Goal: Entertainment & Leisure: Browse casually

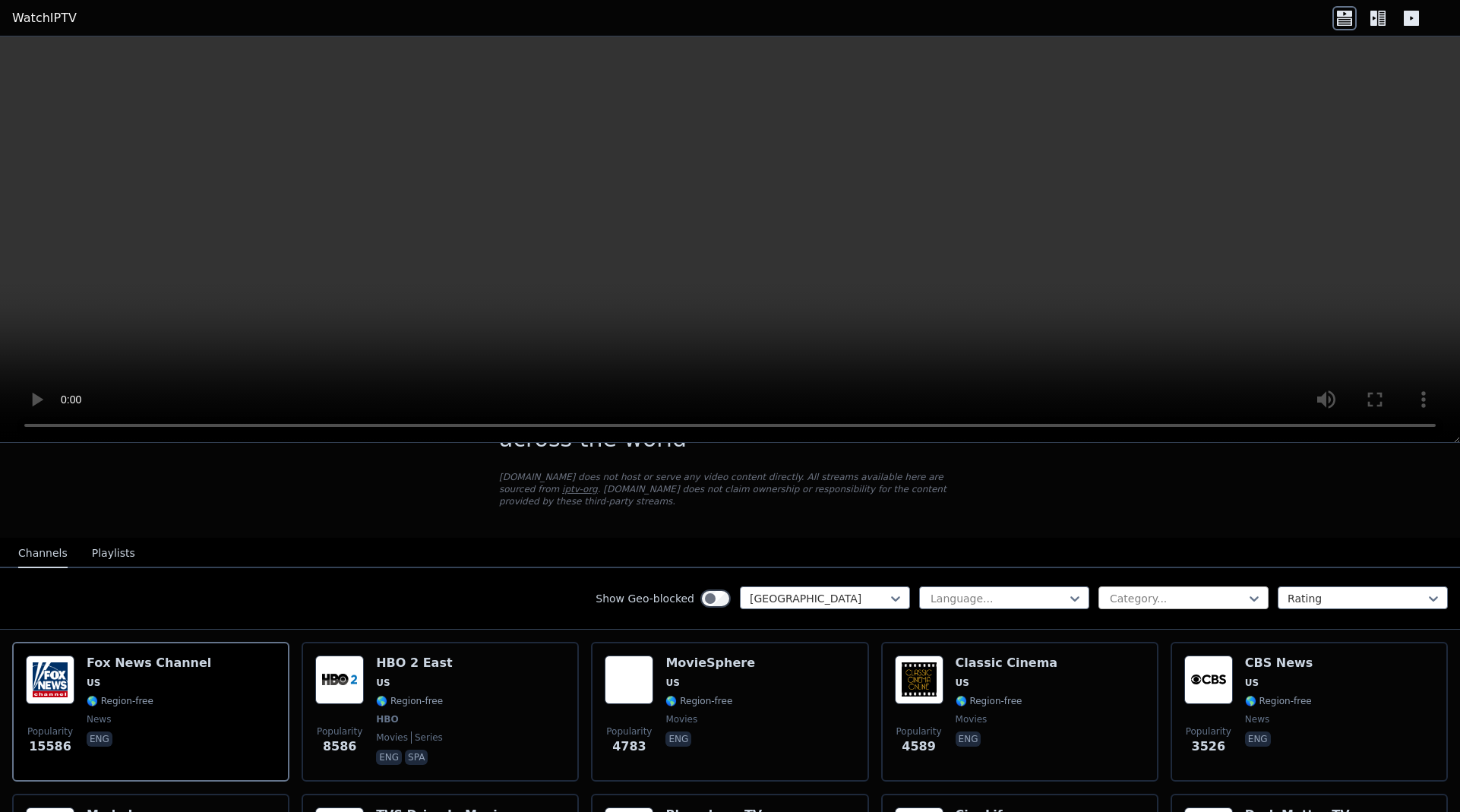
scroll to position [76, 0]
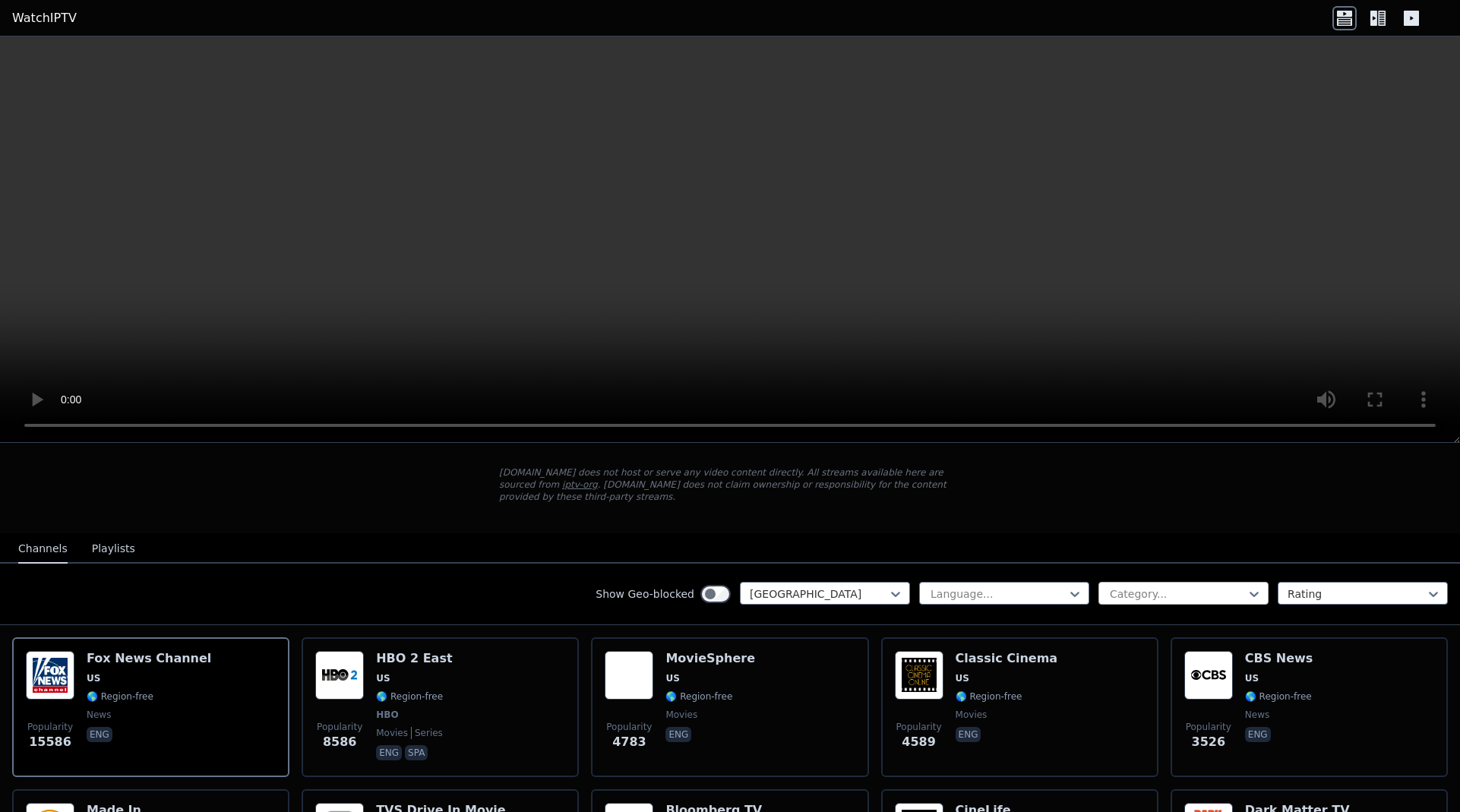
click at [1114, 586] on div at bounding box center [1176, 593] width 138 height 15
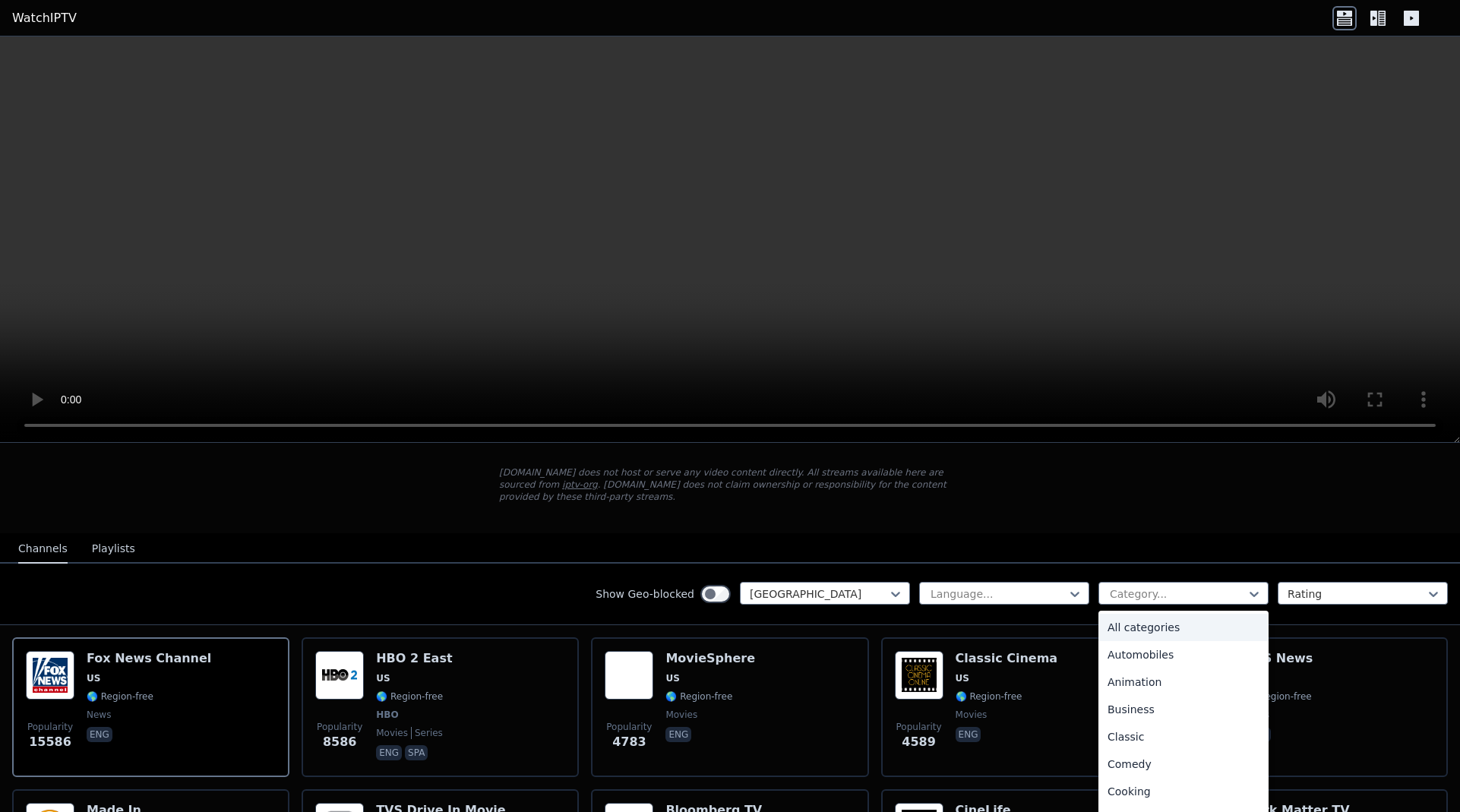
click at [1234, 536] on nav "Channels Playlists" at bounding box center [730, 548] width 1460 height 31
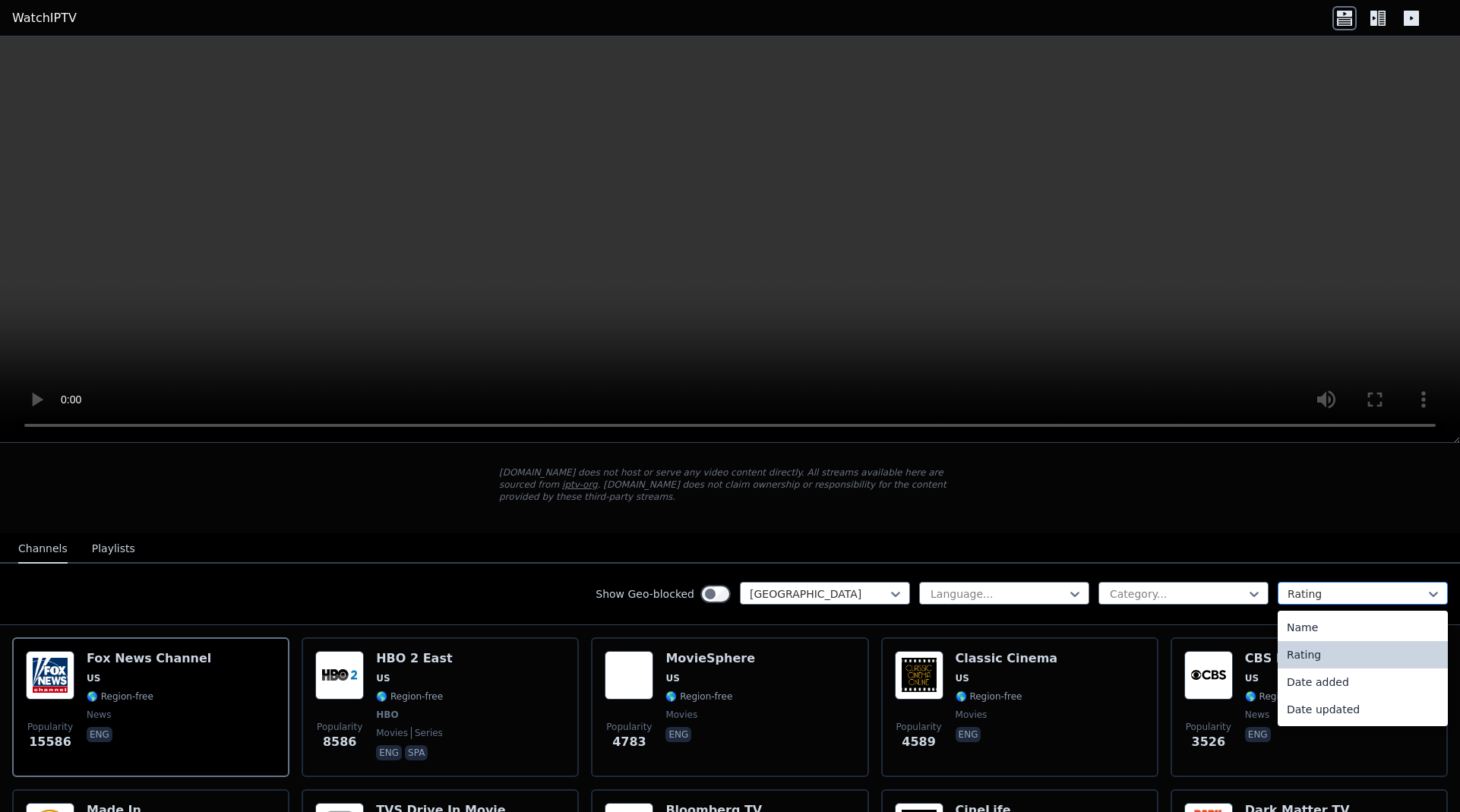
click at [1314, 586] on div at bounding box center [1356, 593] width 138 height 15
click at [1050, 564] on div "Show Geo-blocked [GEOGRAPHIC_DATA] Language... Category... 4 results available.…" at bounding box center [730, 594] width 1460 height 61
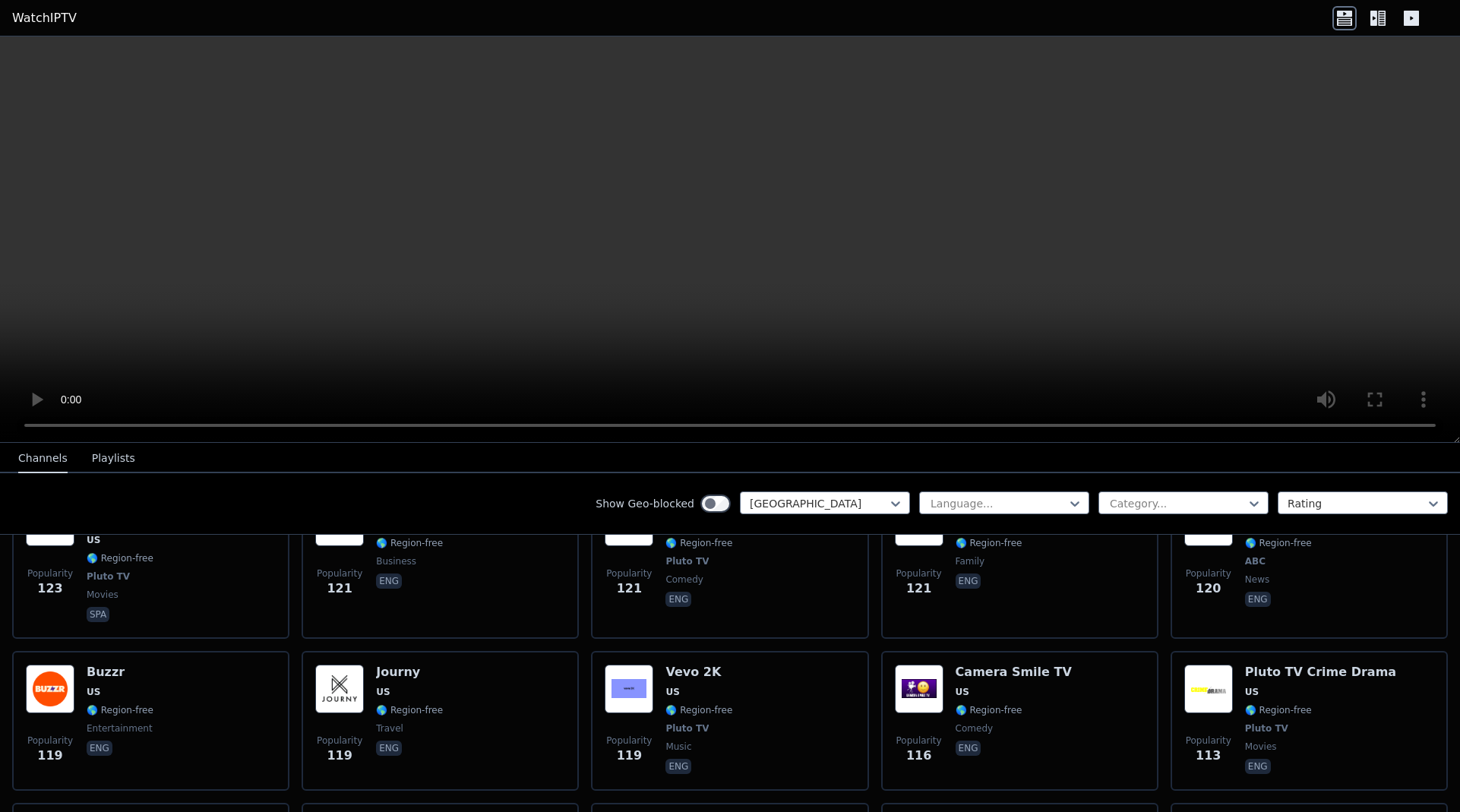
scroll to position [6152, 0]
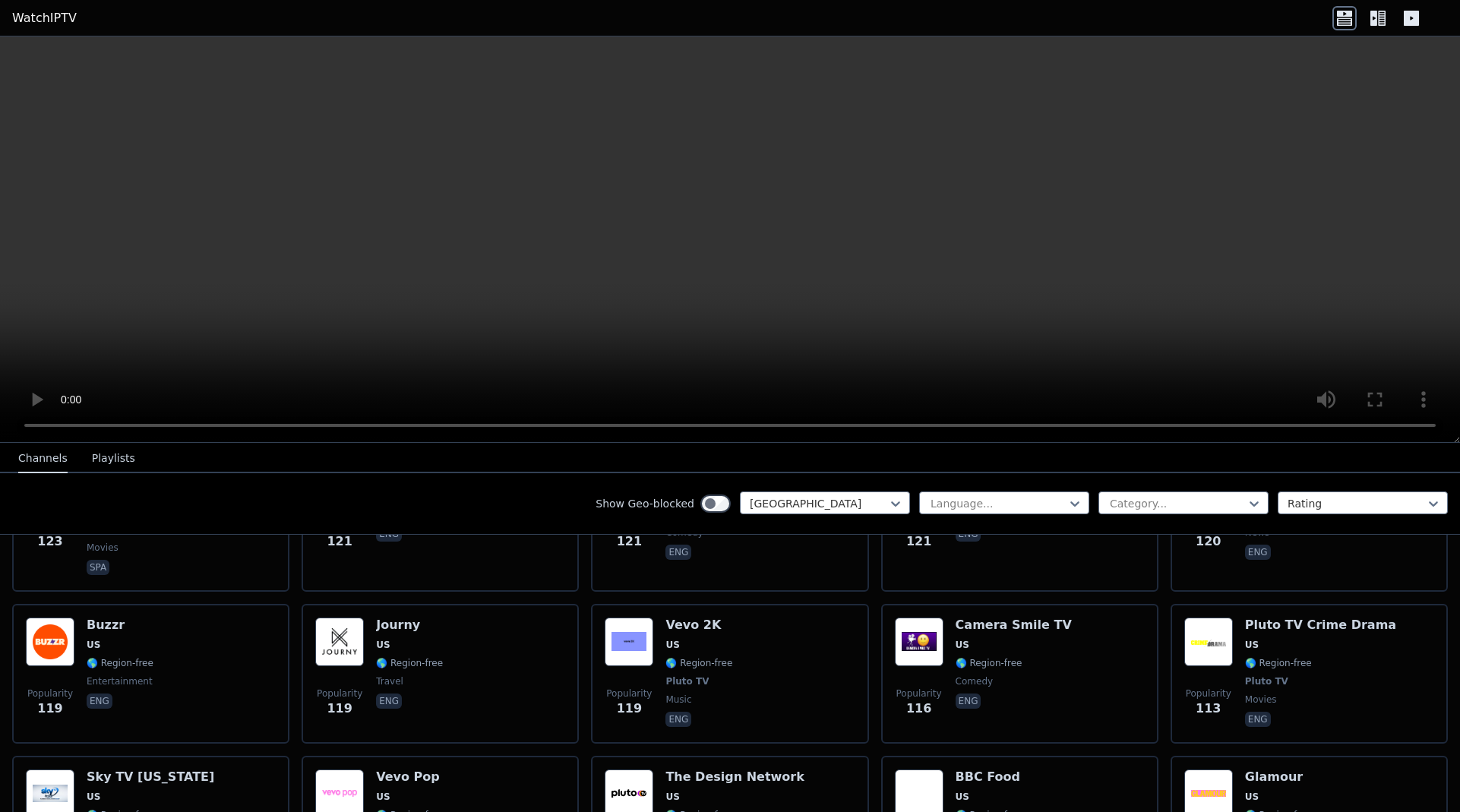
click at [117, 467] on button "Playlists" at bounding box center [113, 458] width 43 height 29
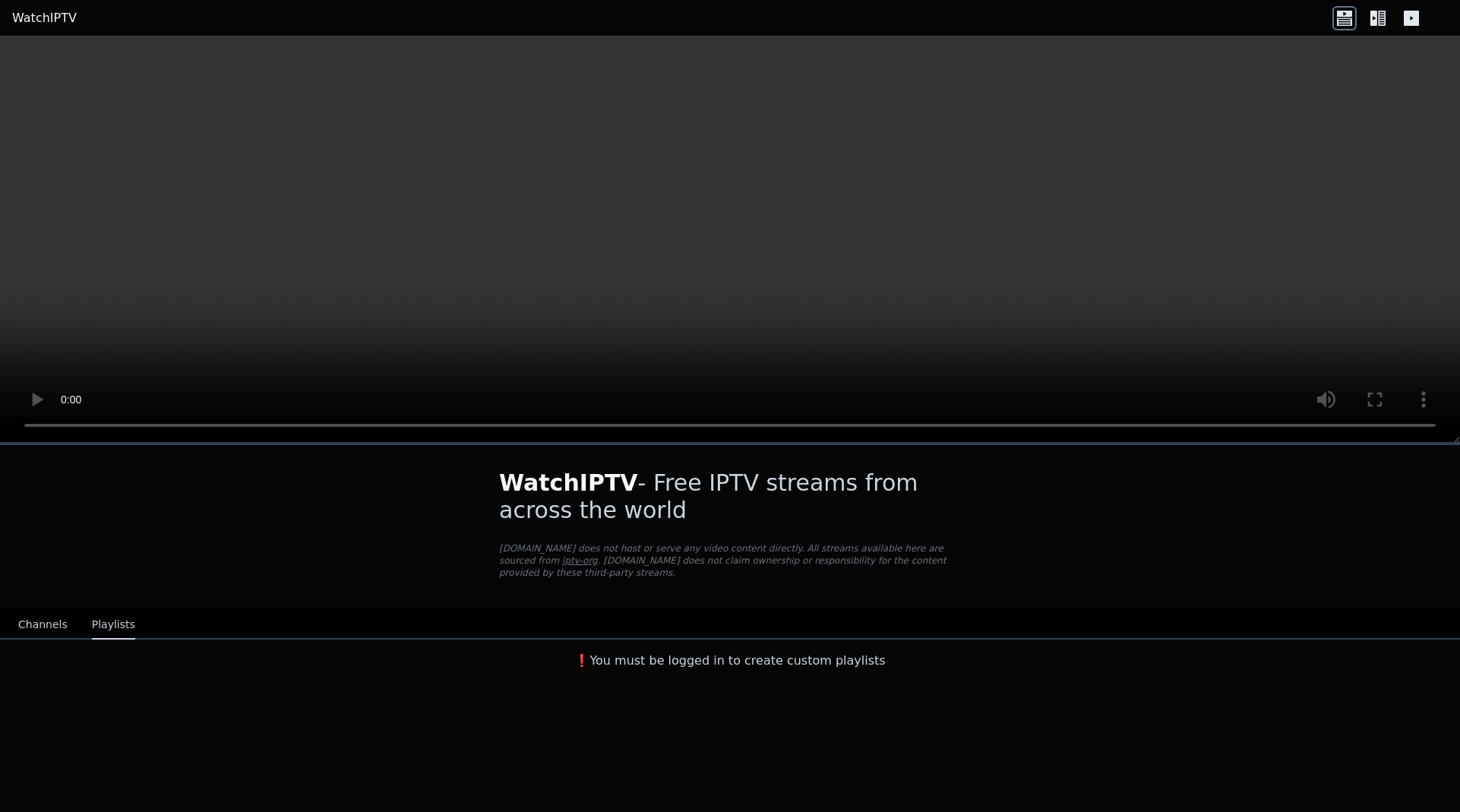
click at [32, 616] on button "Channels" at bounding box center [43, 625] width 49 height 29
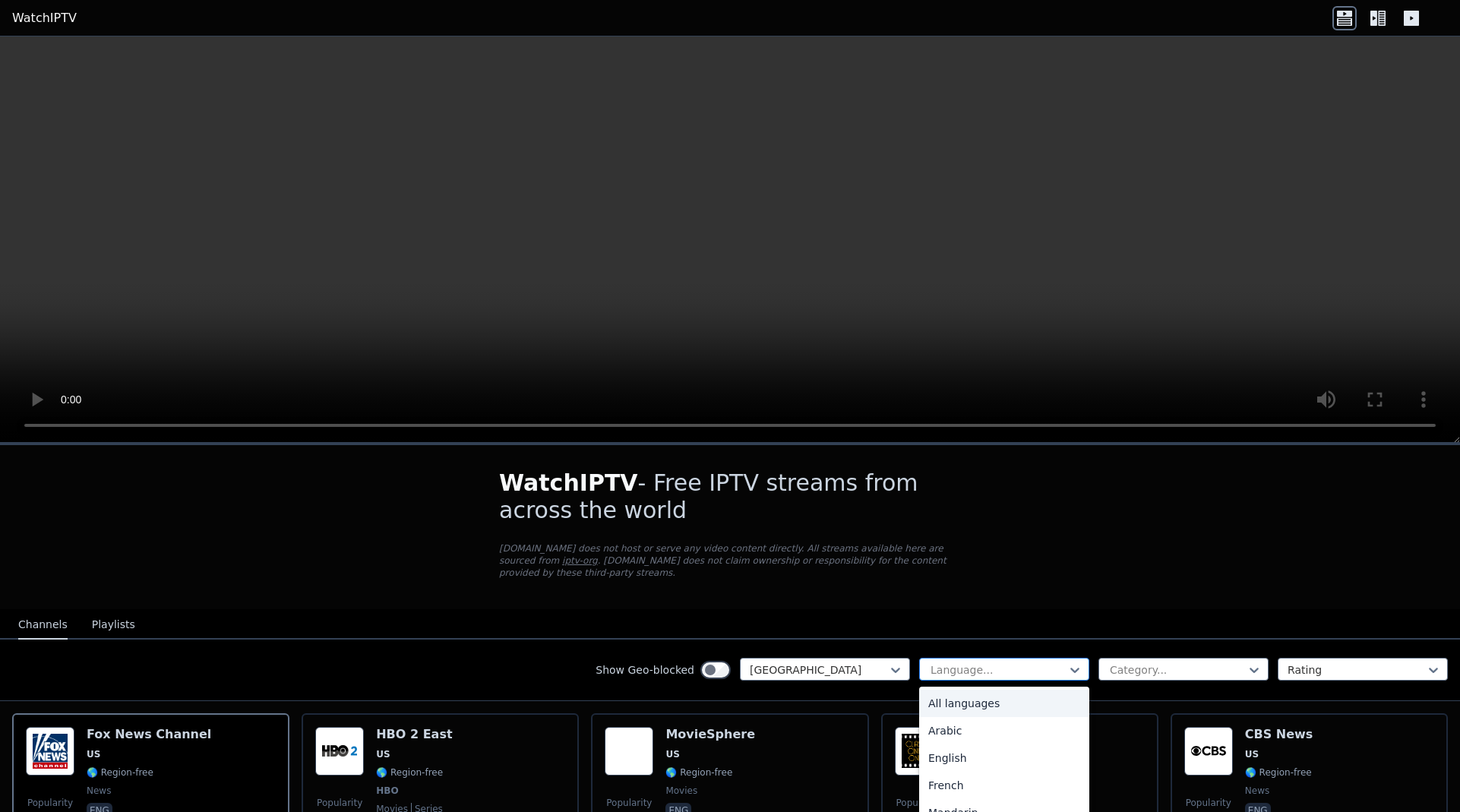
click at [989, 662] on div at bounding box center [997, 669] width 138 height 15
click at [932, 750] on div "English" at bounding box center [1004, 758] width 170 height 27
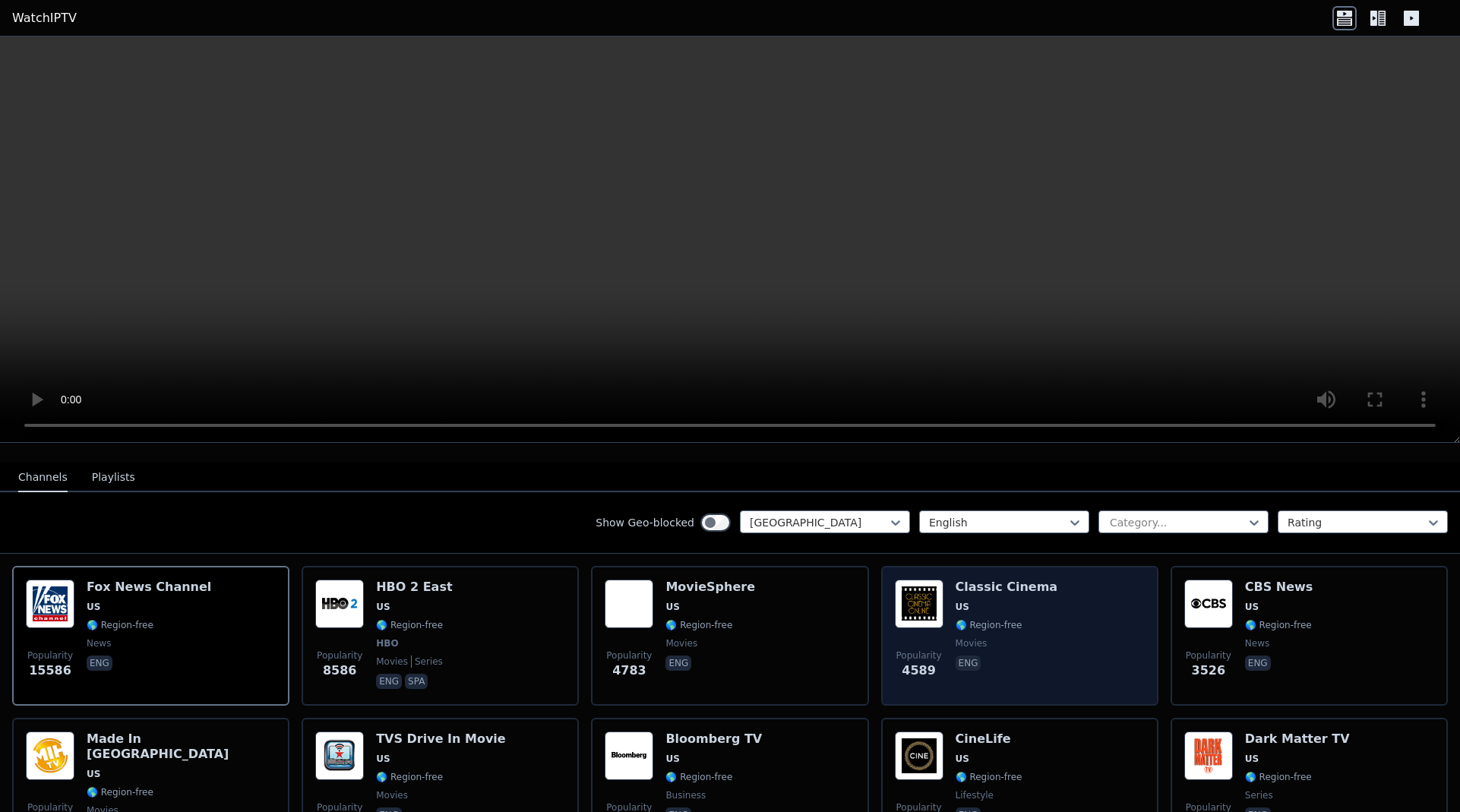
scroll to position [152, 0]
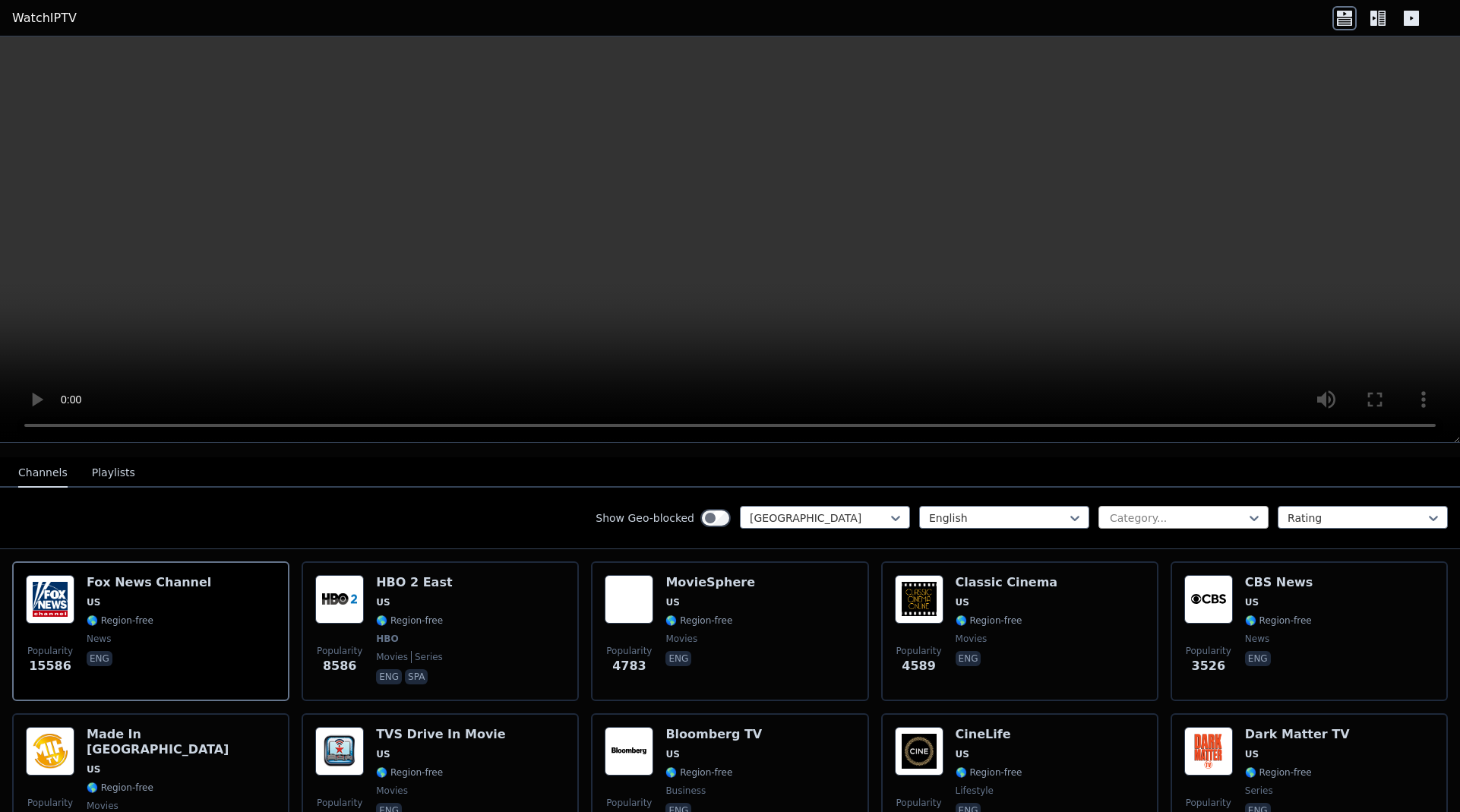
click at [1140, 510] on div at bounding box center [1176, 517] width 138 height 15
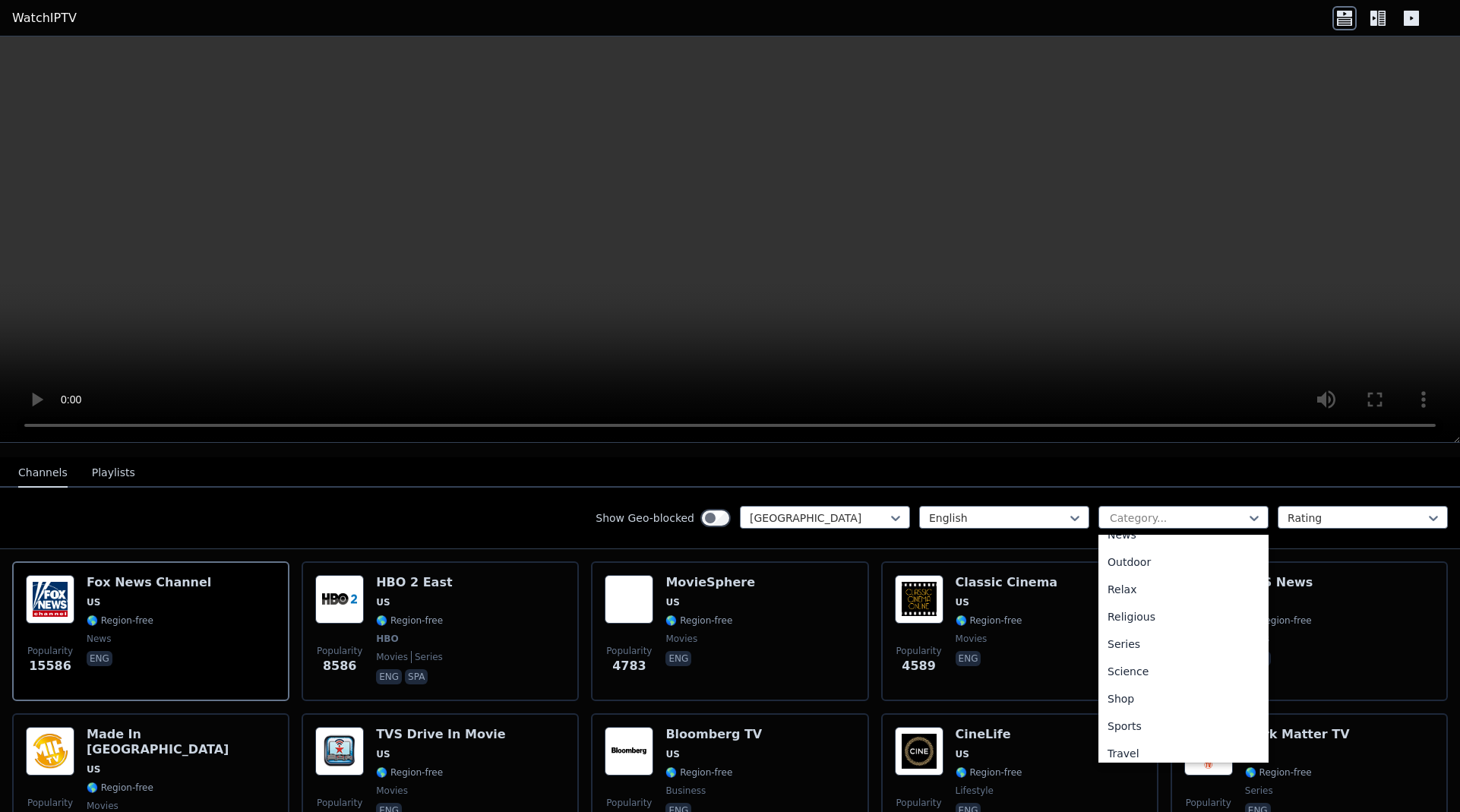
scroll to position [516, 0]
click at [1132, 683] on div "Sports" at bounding box center [1183, 691] width 170 height 27
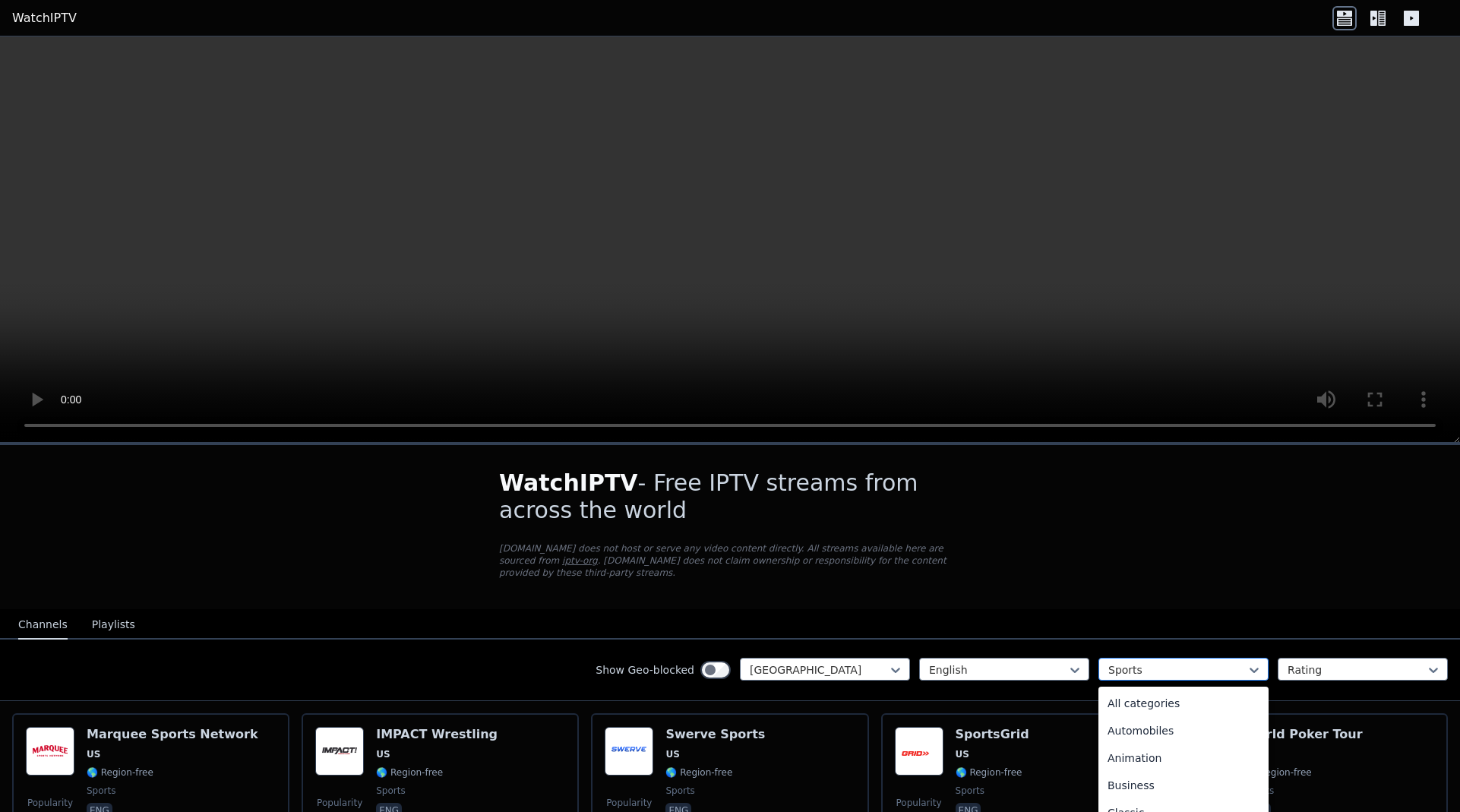
click at [1123, 665] on div "Sports" at bounding box center [1183, 669] width 170 height 23
click at [1153, 747] on div "General" at bounding box center [1183, 760] width 170 height 27
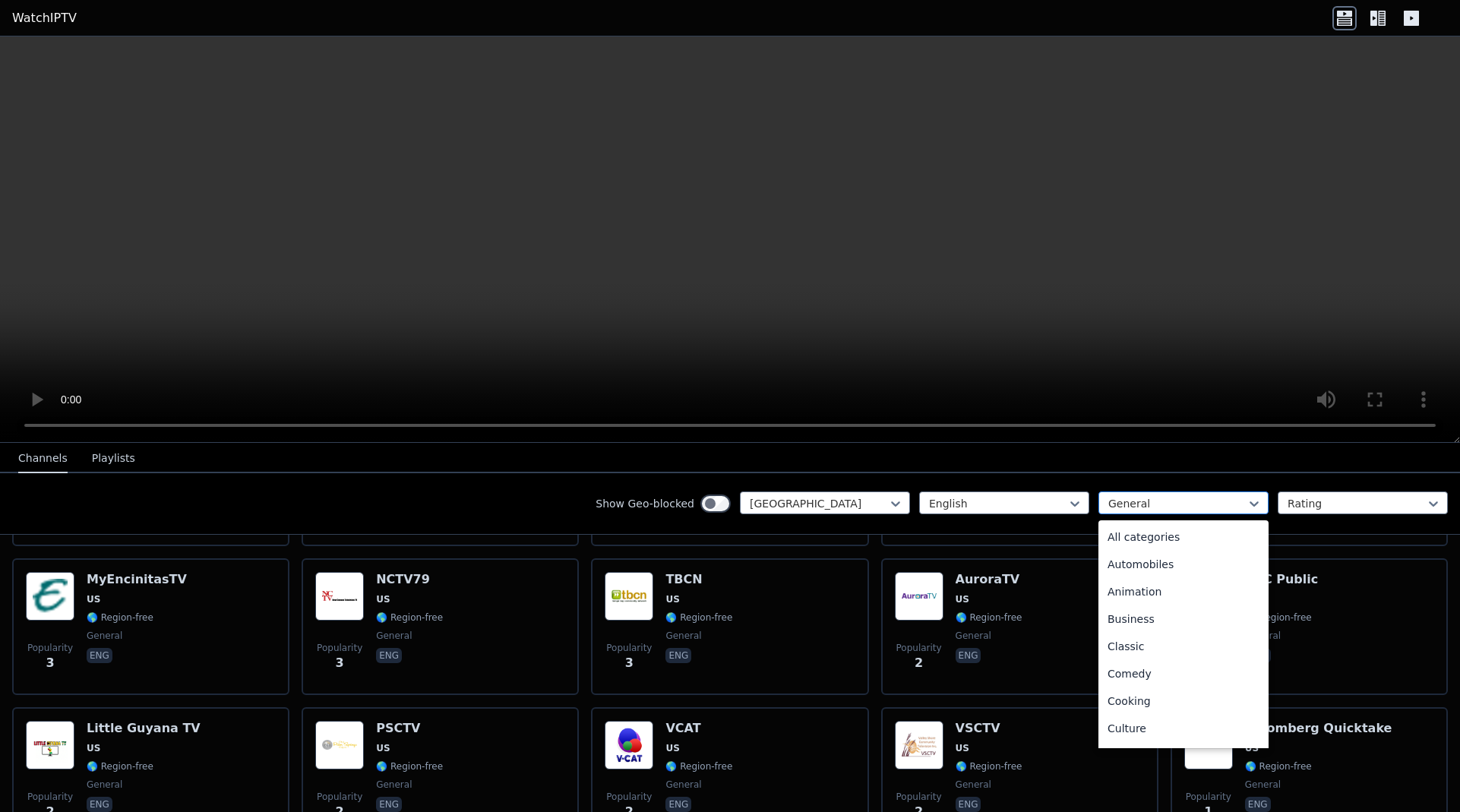
scroll to position [140, 0]
click at [1254, 500] on div "General" at bounding box center [1183, 503] width 170 height 23
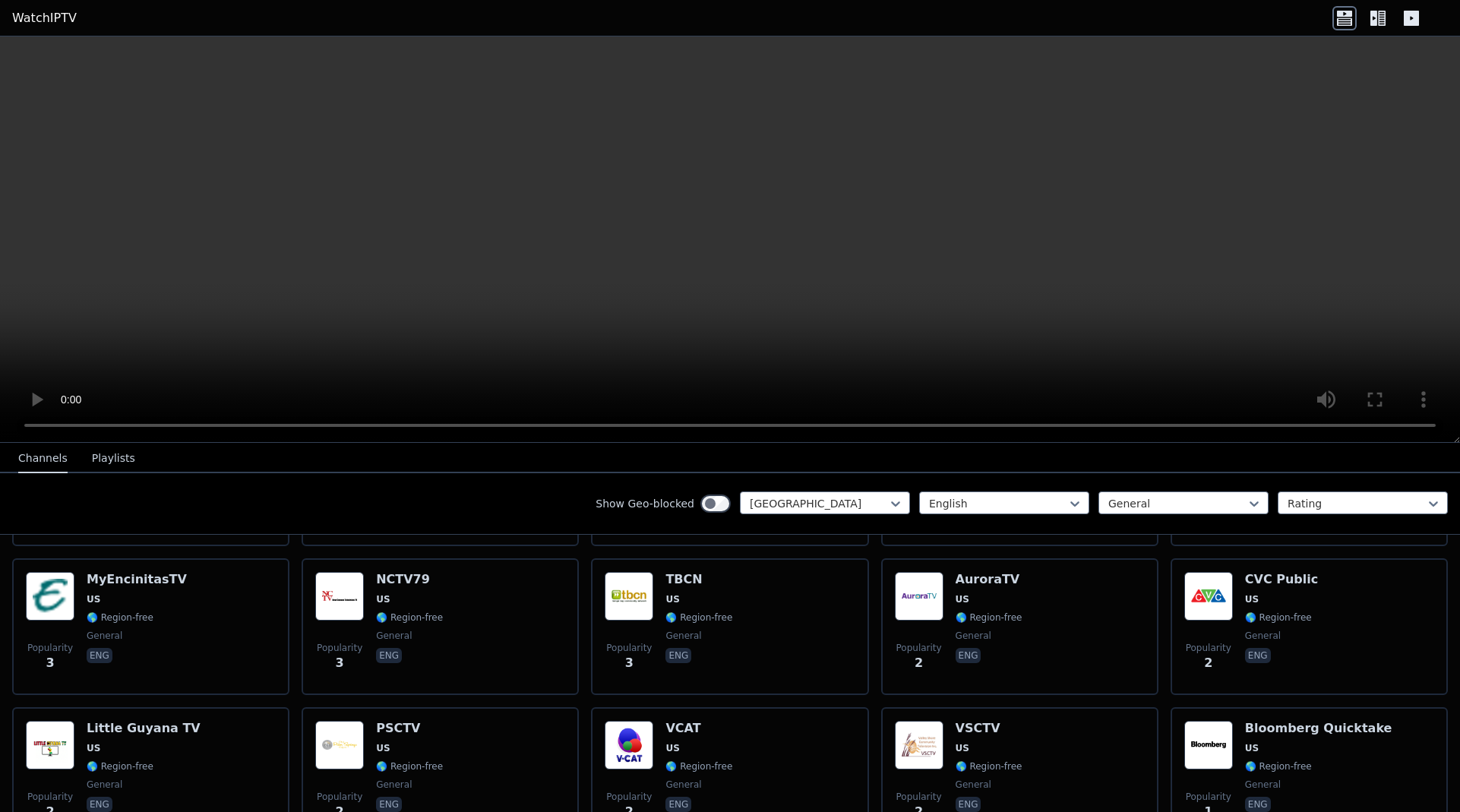
click at [665, 513] on div "Show Geo-blocked" at bounding box center [663, 504] width 135 height 25
click at [797, 504] on div at bounding box center [818, 503] width 138 height 15
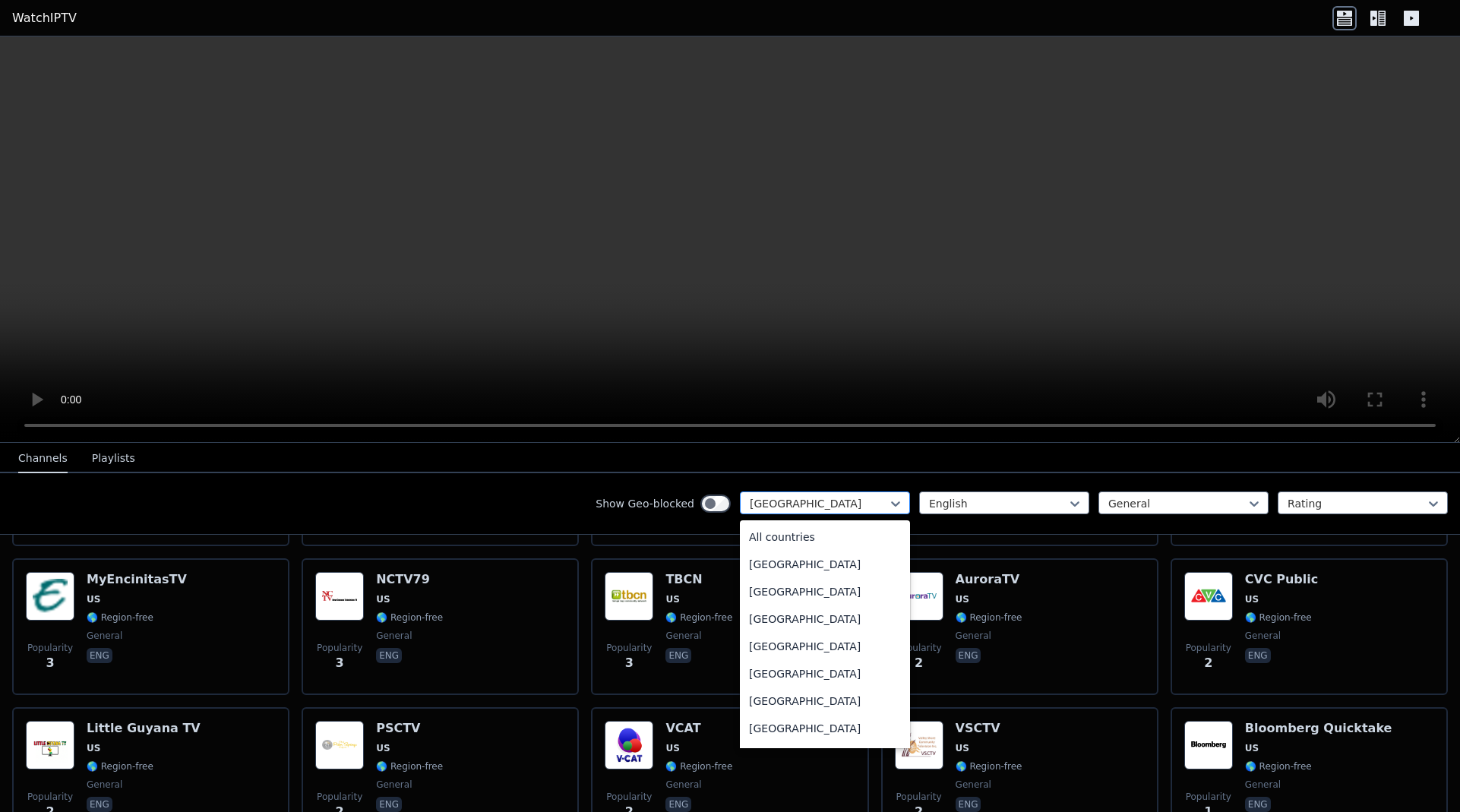
scroll to position [5186, 0]
click at [557, 517] on div "Show Geo-blocked 206 results available. Use Up and Down to choose options, pres…" at bounding box center [730, 504] width 1460 height 61
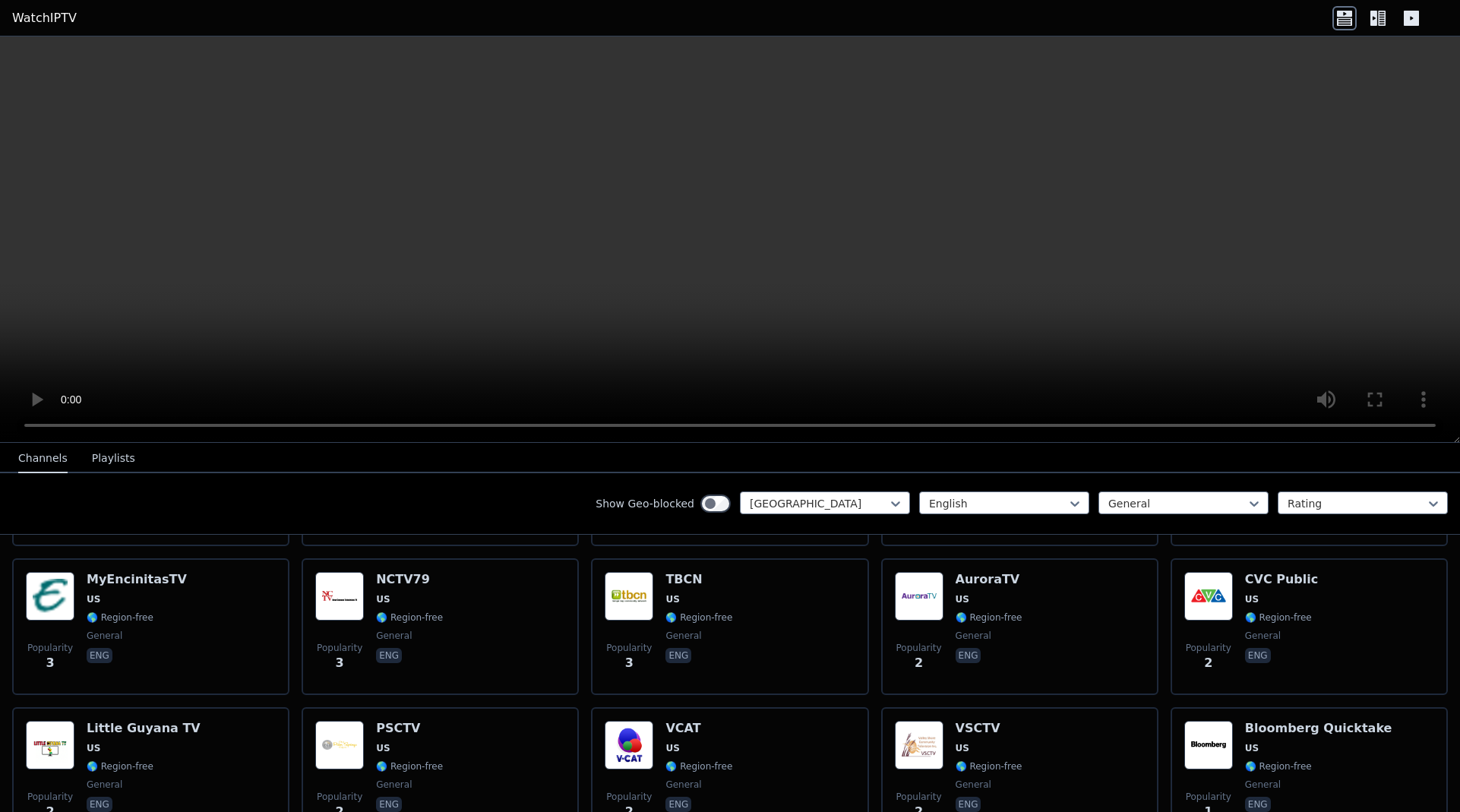
click at [1377, 24] on icon at bounding box center [1378, 18] width 25 height 25
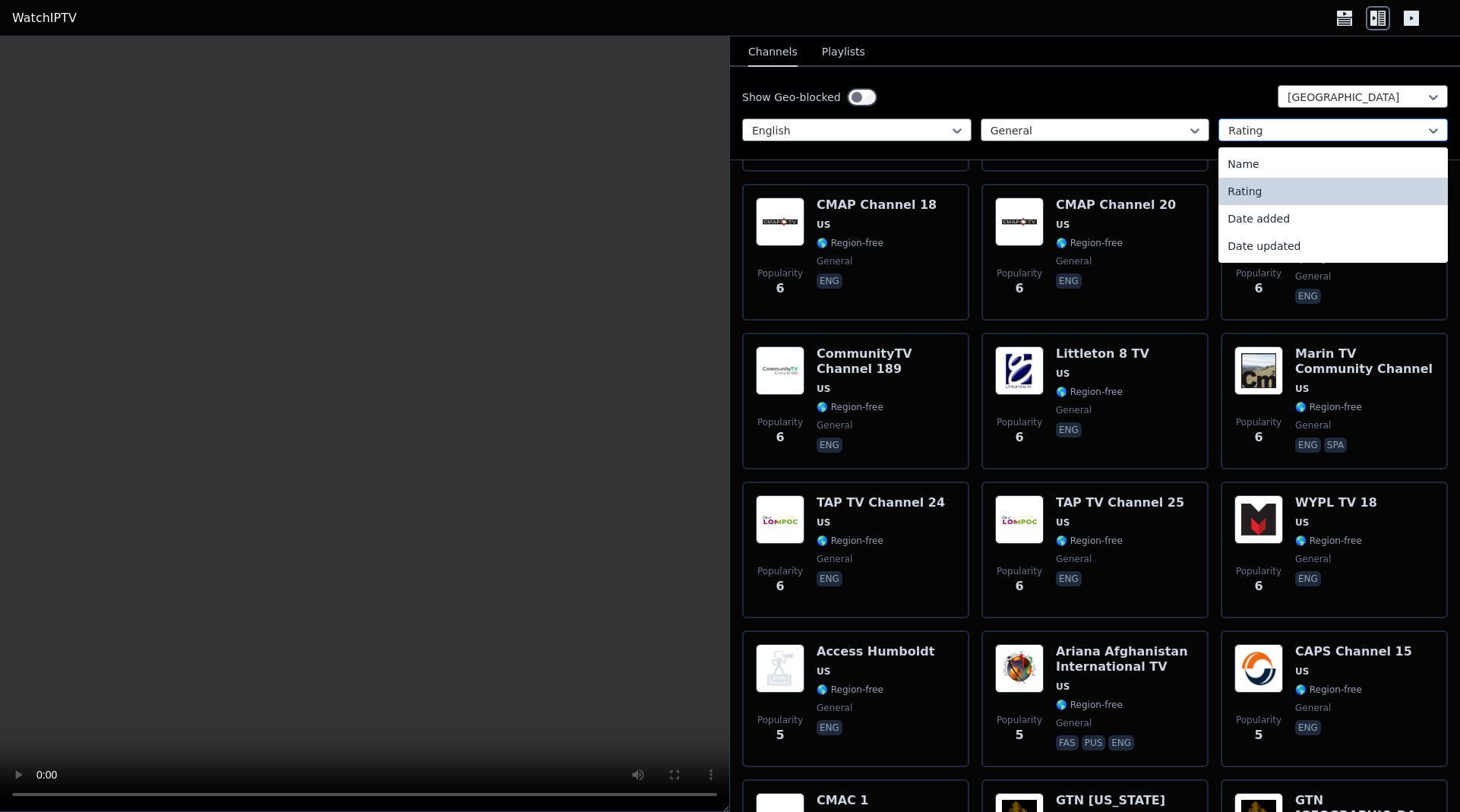
click at [1255, 132] on div at bounding box center [1327, 130] width 198 height 15
click at [1102, 104] on div "Show Geo-blocked [GEOGRAPHIC_DATA]" at bounding box center [1095, 97] width 706 height 25
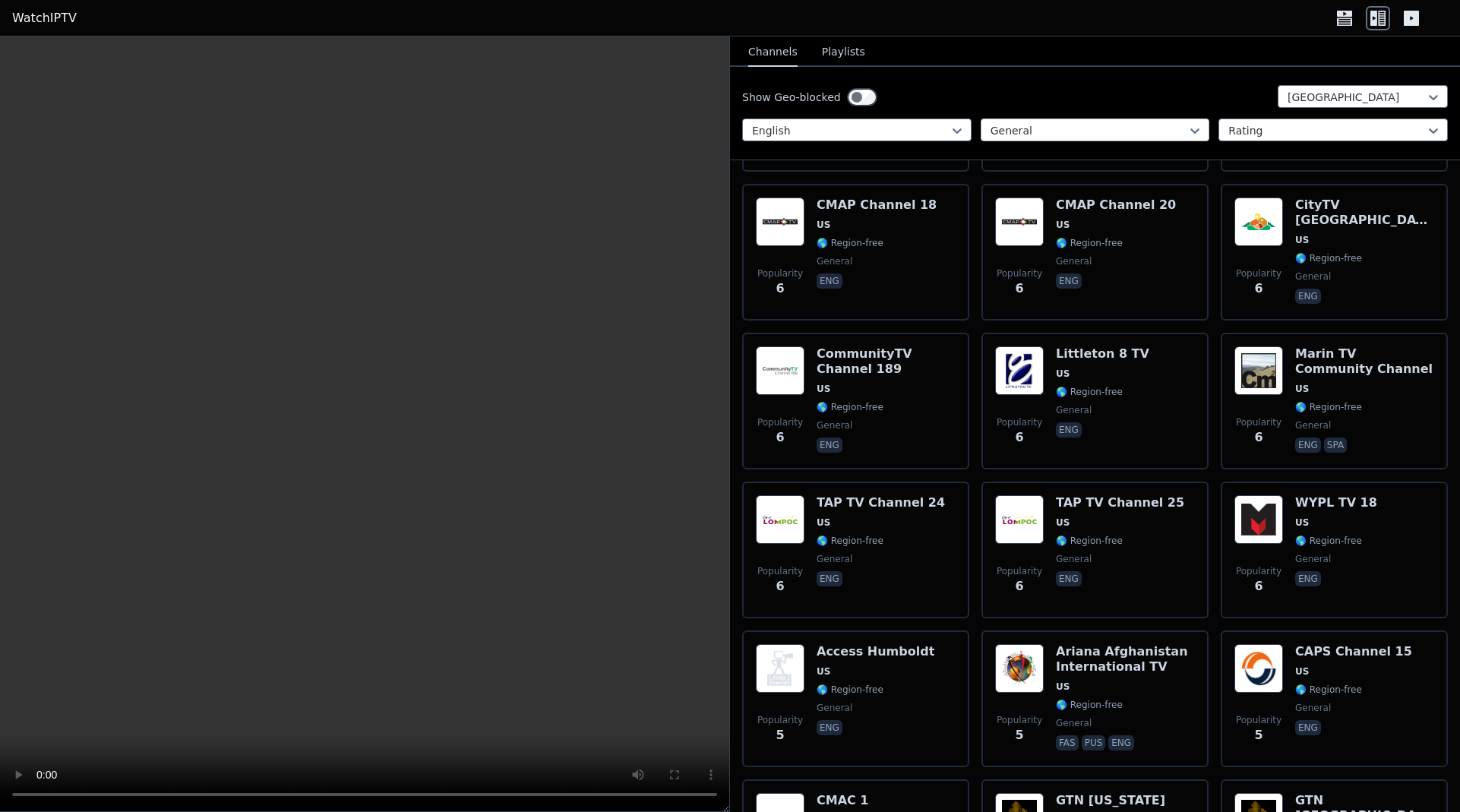
click at [1003, 124] on div at bounding box center [1089, 130] width 198 height 15
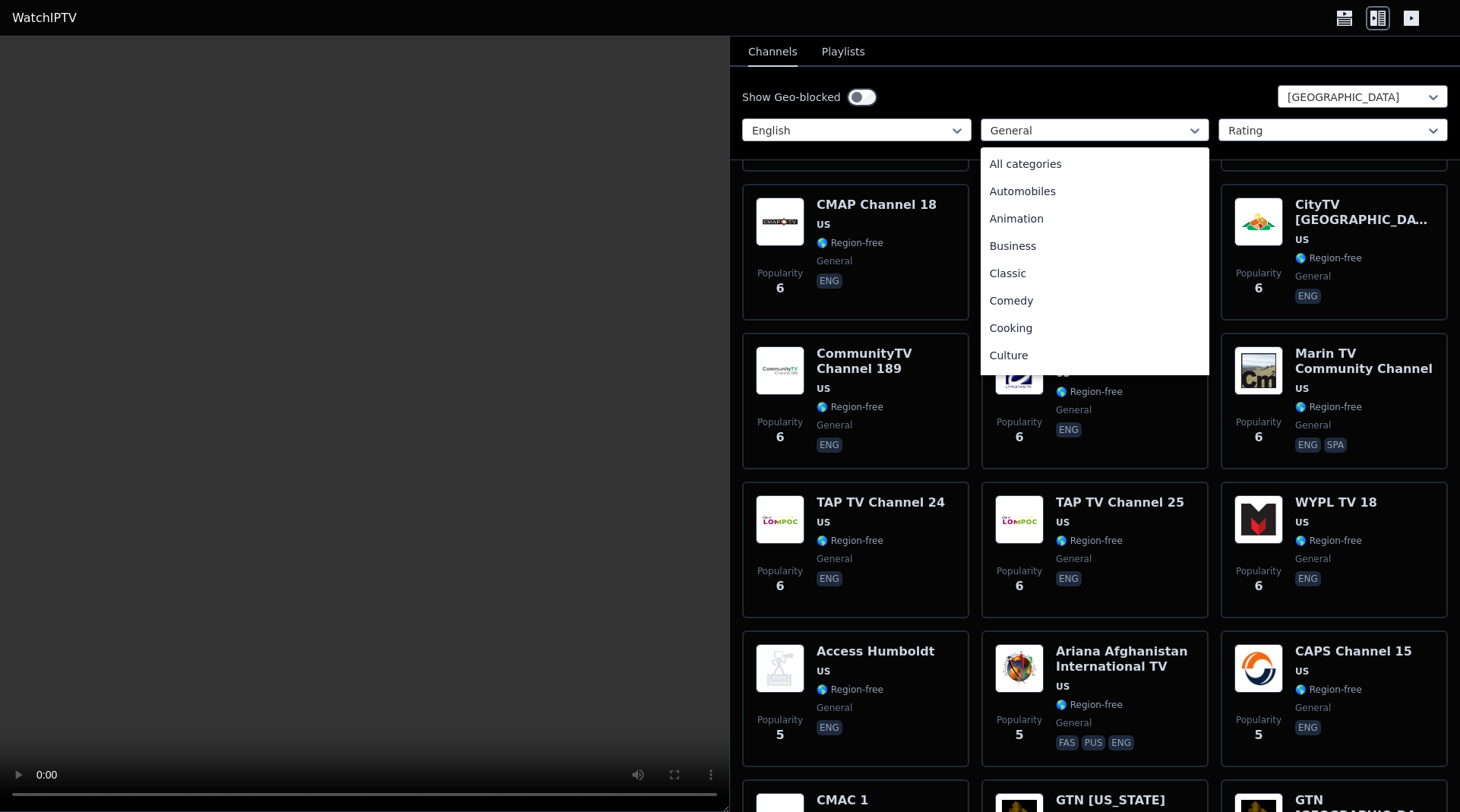
scroll to position [140, 0]
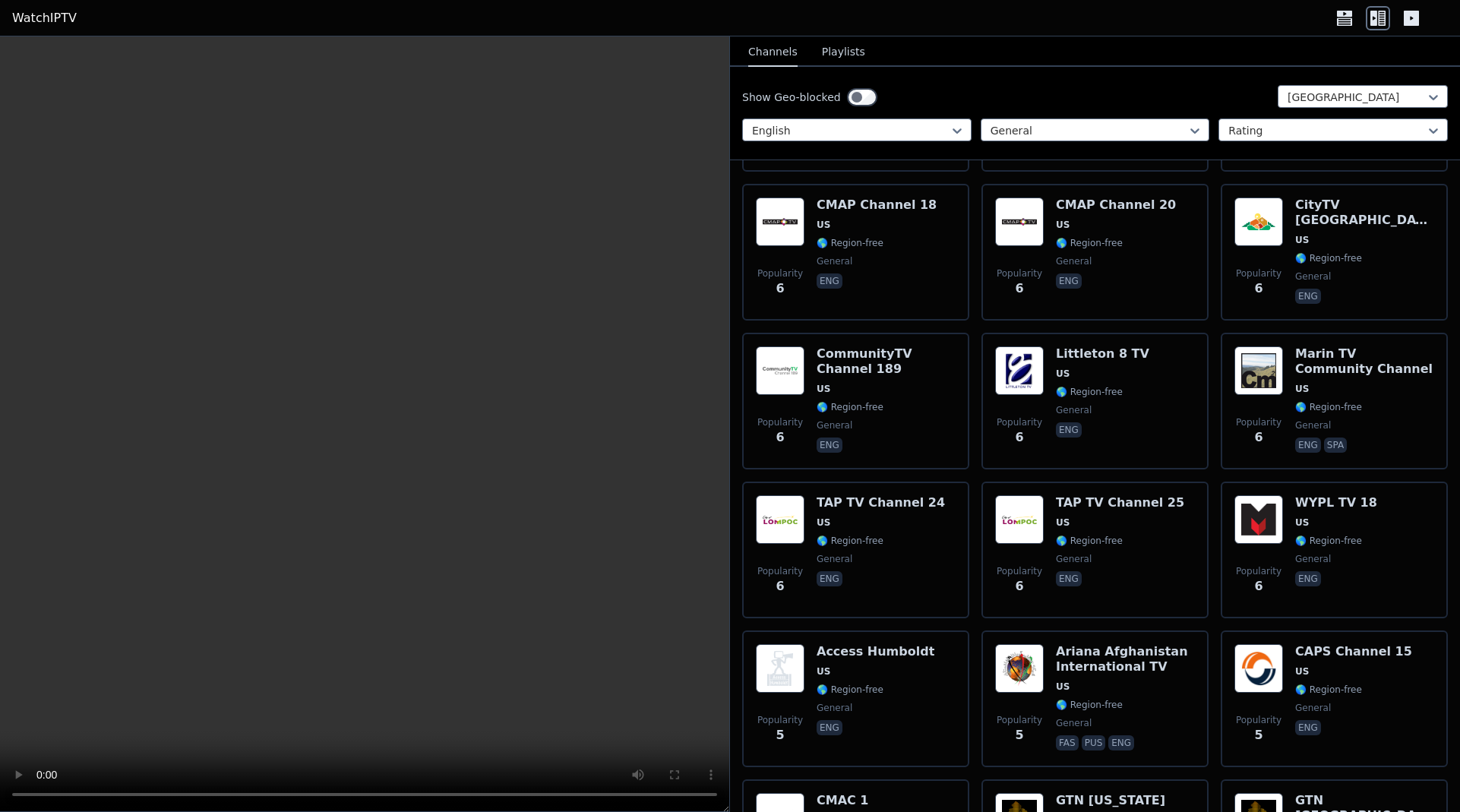
click at [834, 144] on div "Show Geo-blocked United States English General Rating" at bounding box center [1094, 113] width 730 height 93
click at [1021, 122] on div "General" at bounding box center [1095, 130] width 229 height 23
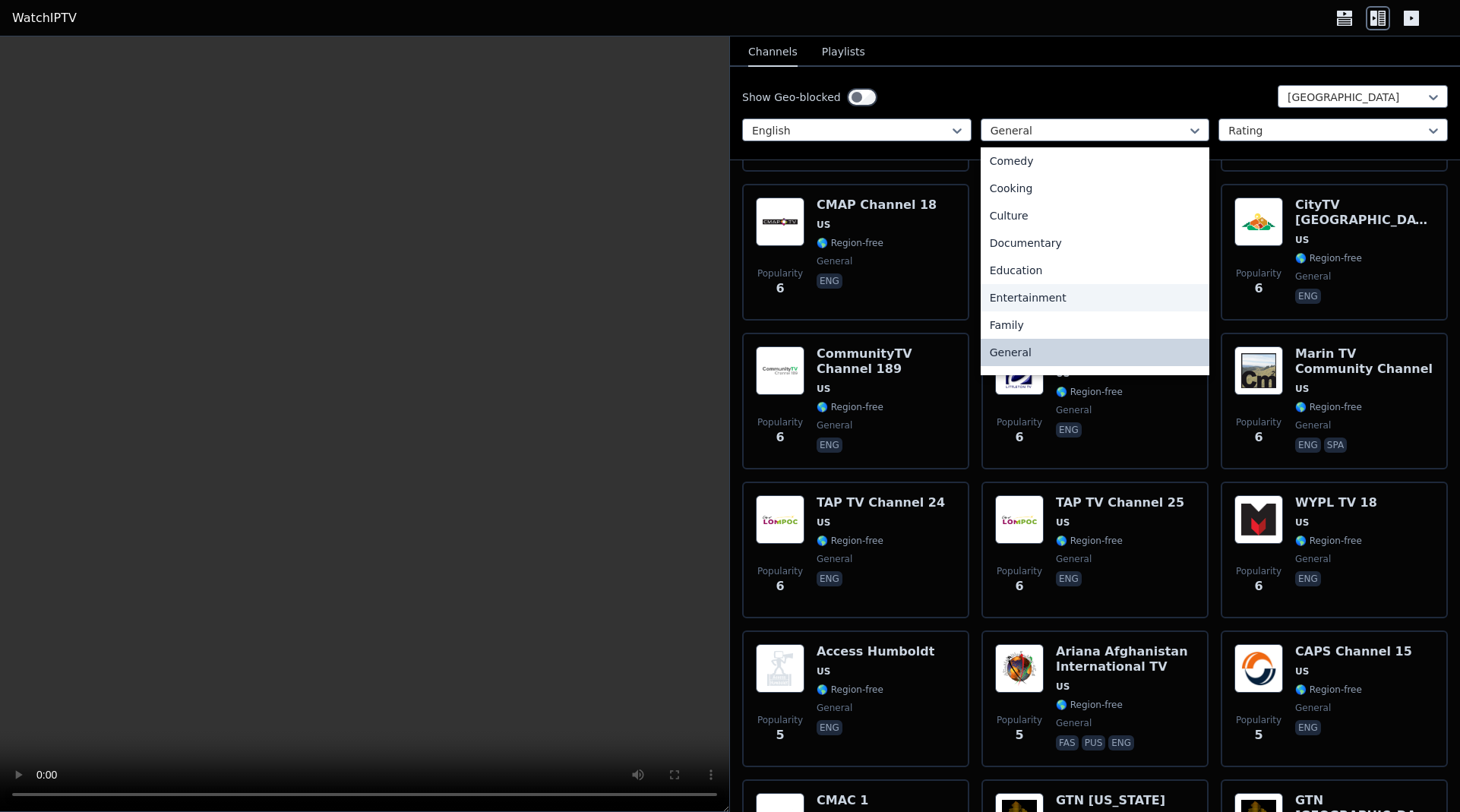
click at [1046, 298] on div "Entertainment" at bounding box center [1095, 298] width 229 height 27
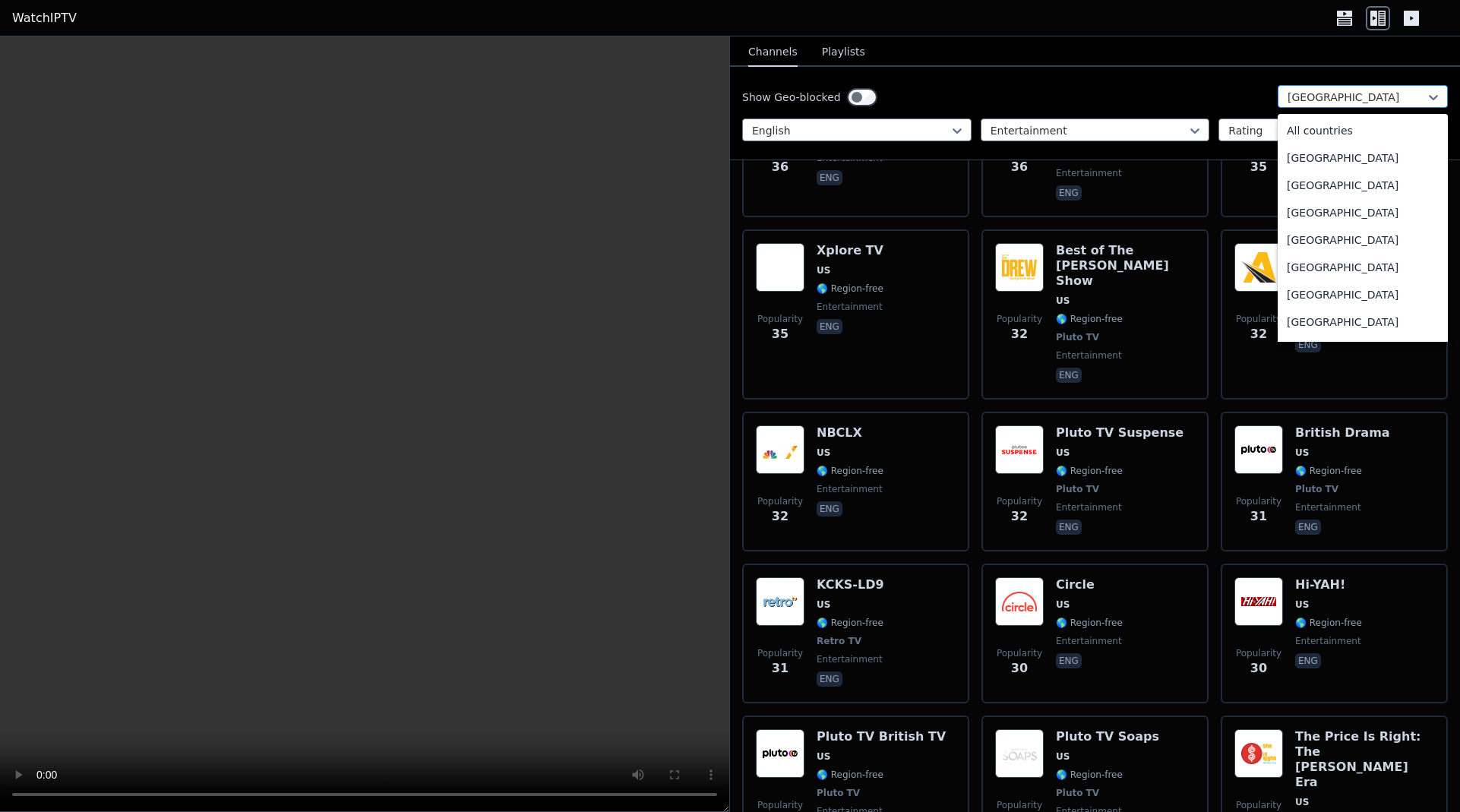
scroll to position [5186, 0]
click at [1290, 86] on div "[GEOGRAPHIC_DATA]" at bounding box center [1363, 97] width 170 height 23
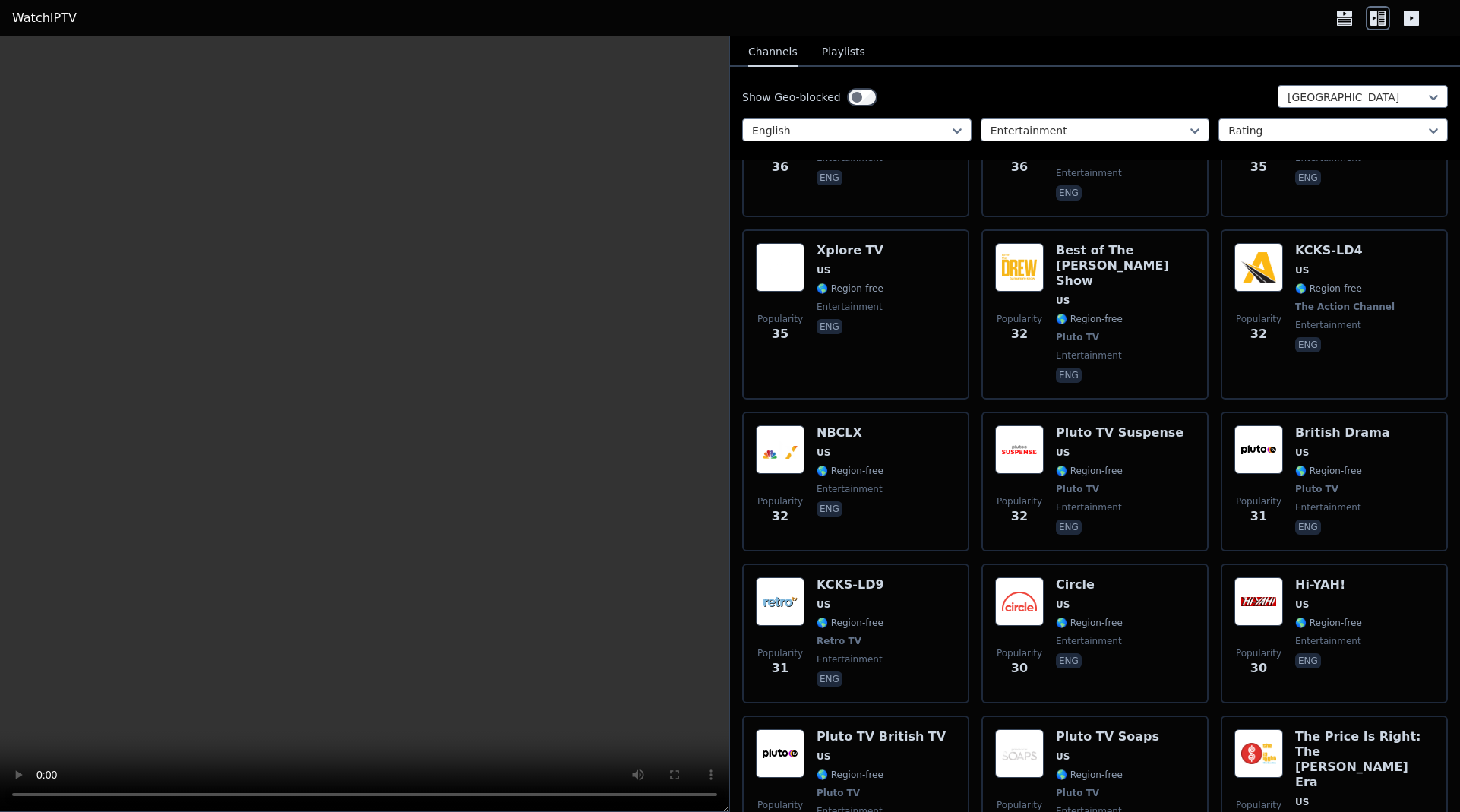
click at [1196, 54] on nav "Channels Playlists" at bounding box center [1094, 52] width 730 height 31
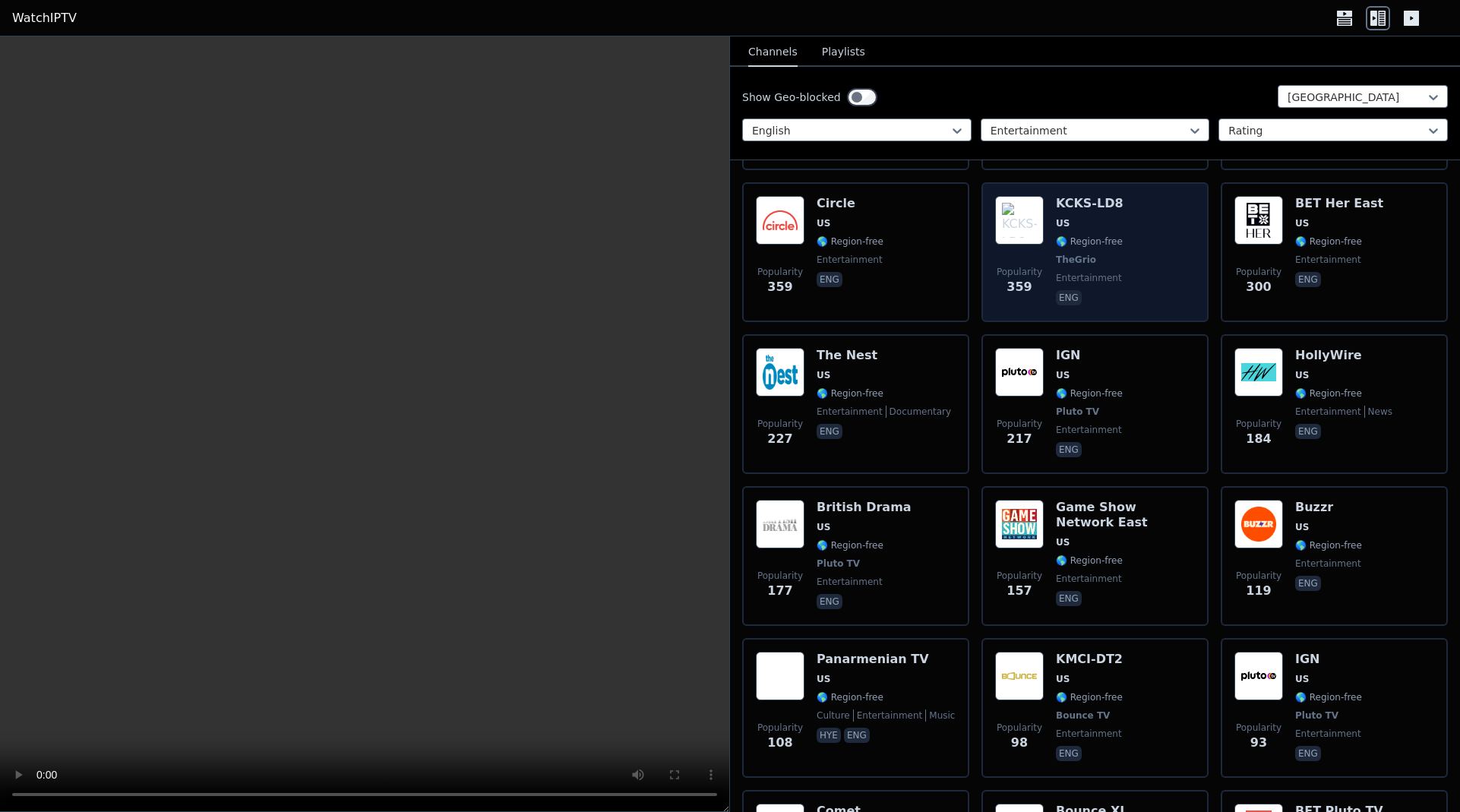
scroll to position [593, 0]
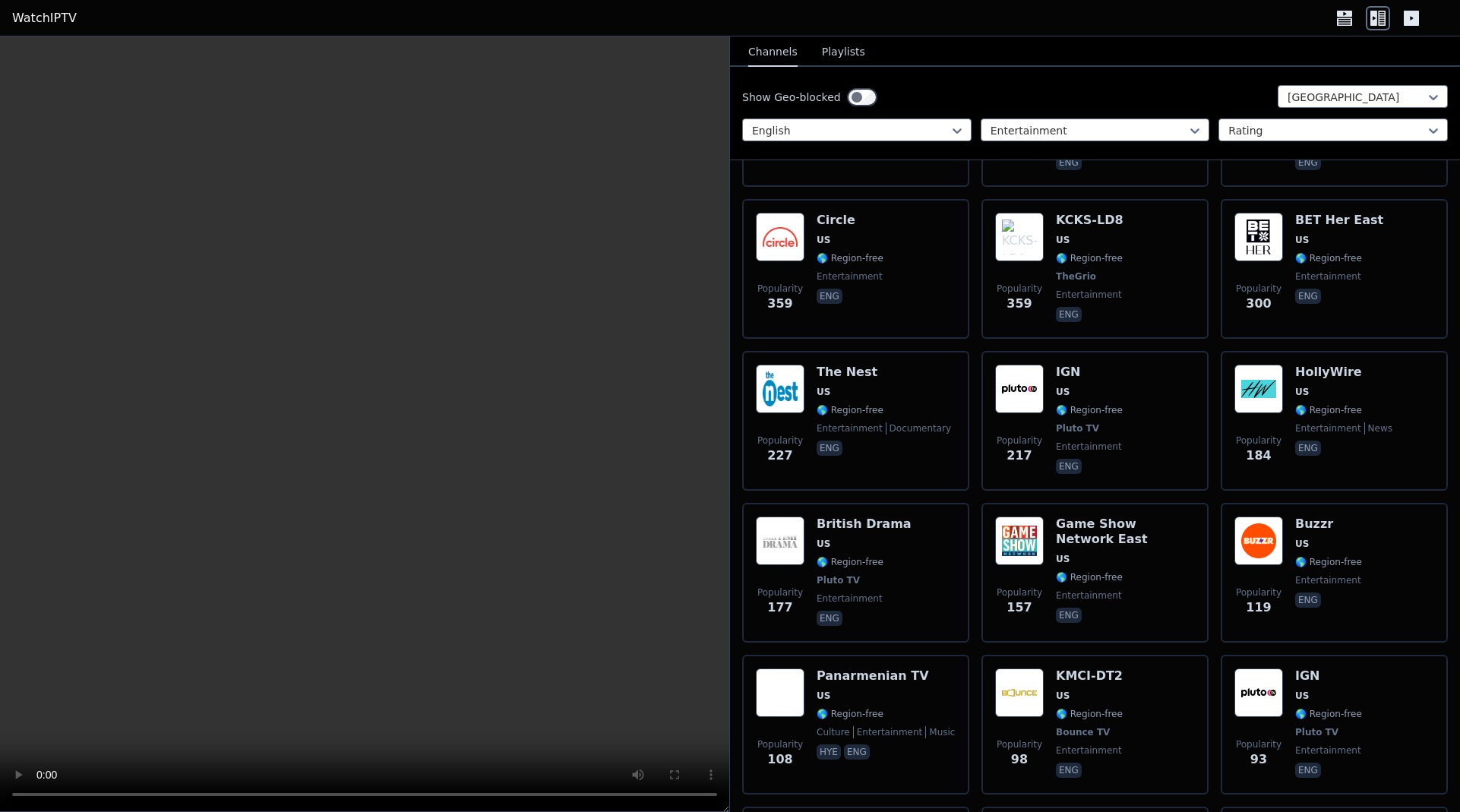
click at [1126, 114] on div "Show Geo-blocked United States English Entertainment Rating" at bounding box center [1094, 113] width 730 height 93
click at [1107, 133] on div at bounding box center [1089, 130] width 198 height 15
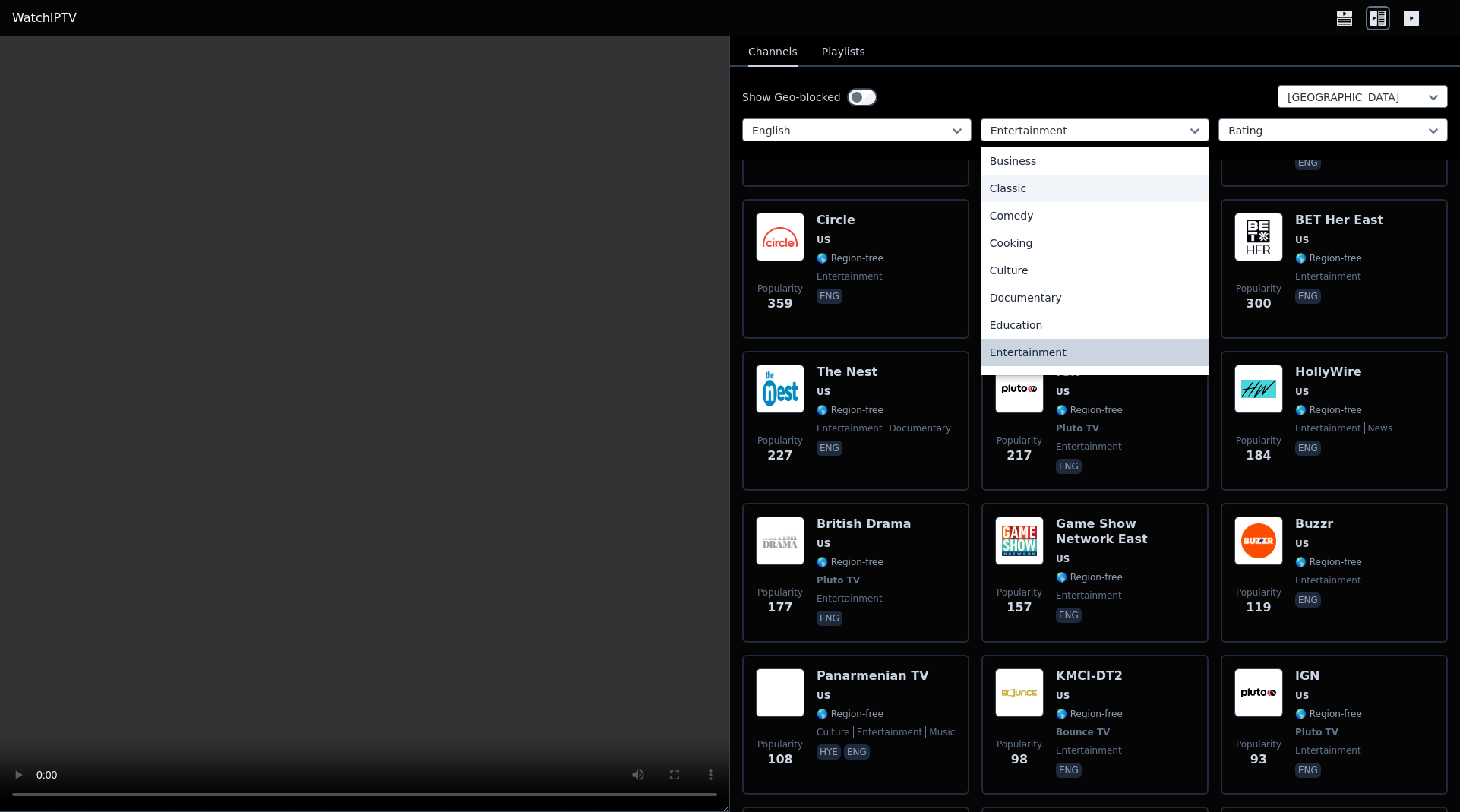
scroll to position [0, 0]
click at [1063, 170] on div "All categories" at bounding box center [1095, 163] width 229 height 27
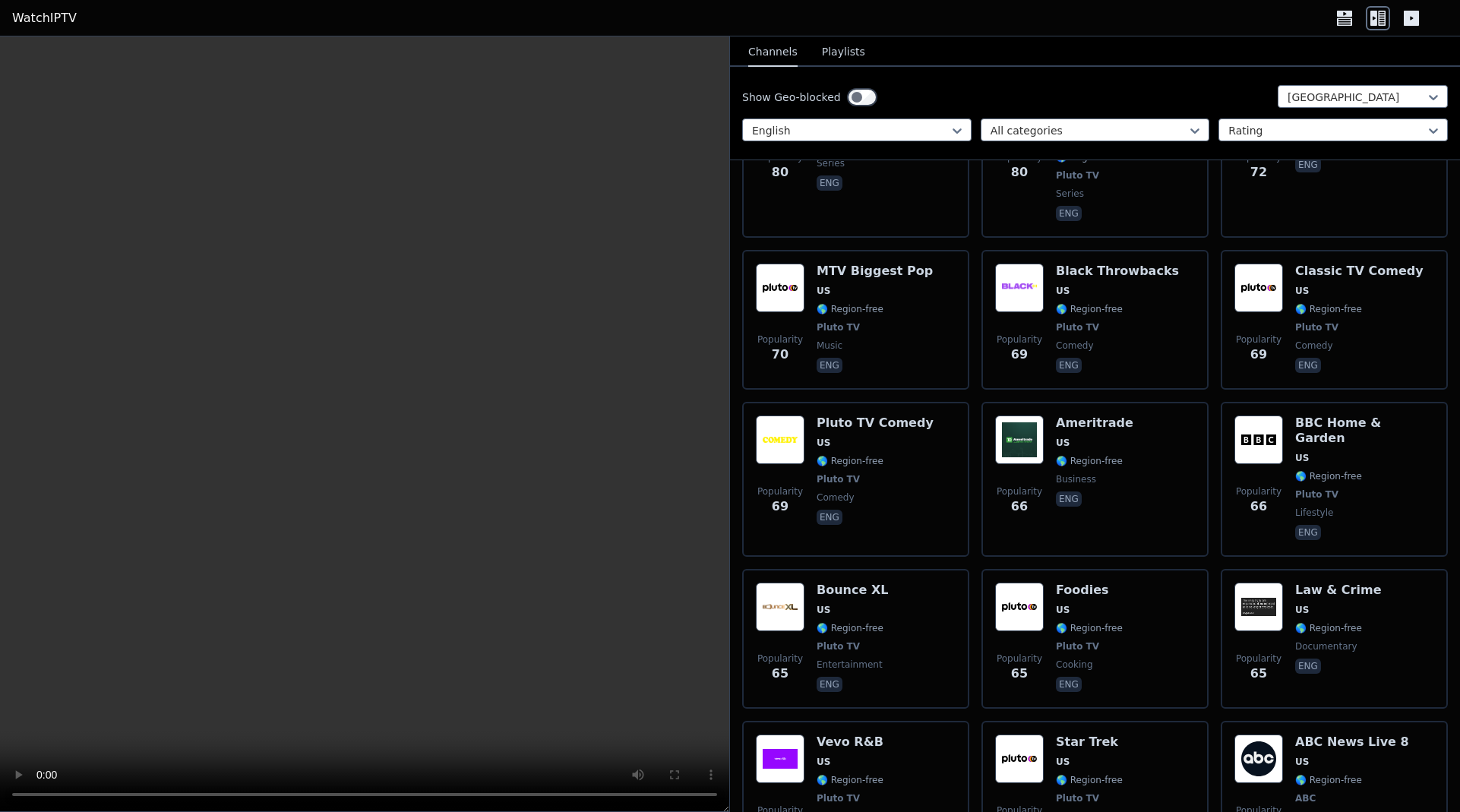
scroll to position [12286, 0]
